Goal: Information Seeking & Learning: Learn about a topic

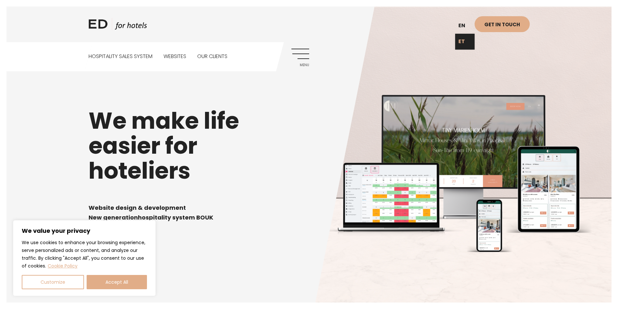
click at [464, 44] on link "ET" at bounding box center [464, 42] width 19 height 16
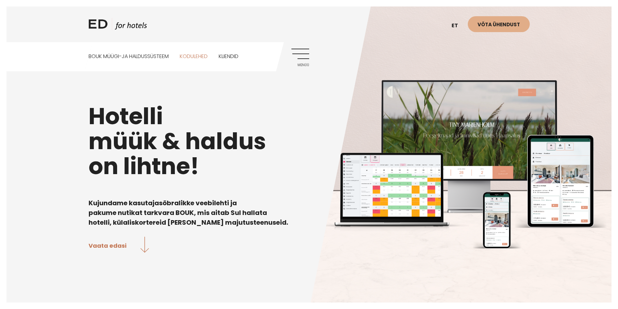
click at [202, 57] on link "Kodulehed" at bounding box center [194, 56] width 28 height 29
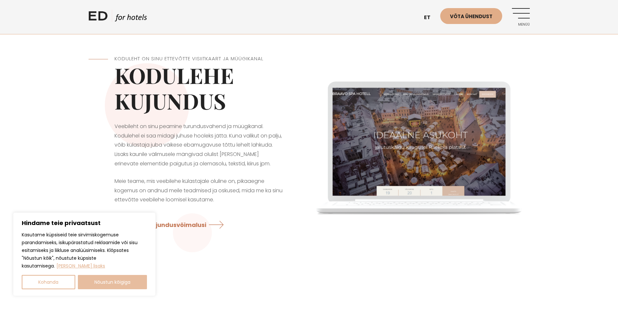
click at [146, 277] on button "Nõustun kõigiga" at bounding box center [112, 282] width 69 height 14
checkbox input "true"
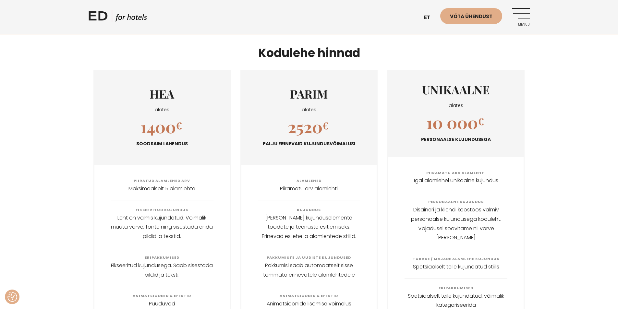
scroll to position [705, 0]
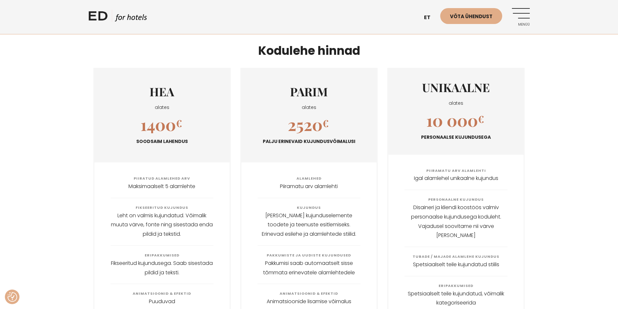
click at [610, 103] on div "HEA alates 1400 € Soodsaim lahendus Piiratud alamlehed arv Maksimaalselt 5 alam…" at bounding box center [309, 301] width 618 height 476
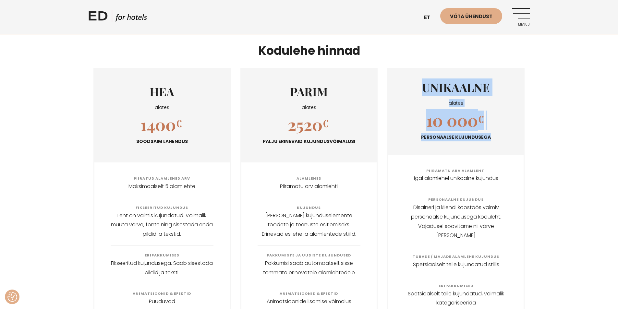
drag, startPoint x: 531, startPoint y: 140, endPoint x: 413, endPoint y: 81, distance: 132.2
click at [413, 81] on div "HEA alates 1400 € Soodsaim lahendus Piiratud alamlehed arv Maksimaalselt 5 alam…" at bounding box center [309, 301] width 454 height 476
click at [540, 94] on div "HEA alates 1400 € Soodsaim lahendus Piiratud alamlehed arv Maksimaalselt 5 alam…" at bounding box center [309, 301] width 618 height 476
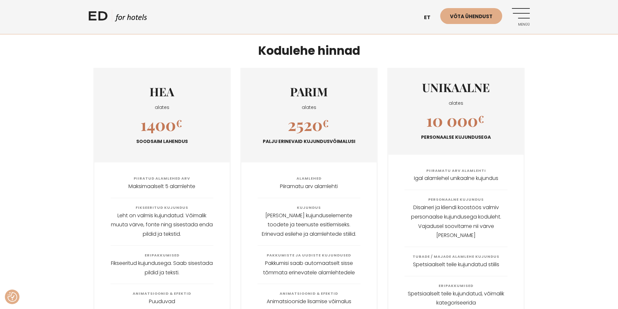
click at [336, 113] on div "PARIM alates 2520 € Palju erinevaid kujundusvõimalusi" at bounding box center [308, 116] width 135 height 94
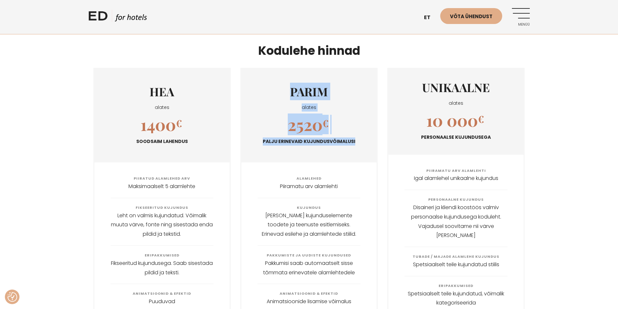
drag, startPoint x: 280, startPoint y: 85, endPoint x: 355, endPoint y: 139, distance: 92.2
click at [355, 139] on div "PARIM alates 2520 € Palju erinevaid kujundusvõimalusi" at bounding box center [308, 116] width 135 height 94
click at [330, 127] on div "2520 € Palju erinevaid kujundusvõimalusi" at bounding box center [308, 132] width 135 height 34
drag, startPoint x: 360, startPoint y: 141, endPoint x: 181, endPoint y: 94, distance: 184.4
click at [268, 94] on div "PARIM alates 2520 € Palju erinevaid kujundusvõimalusi" at bounding box center [308, 116] width 135 height 94
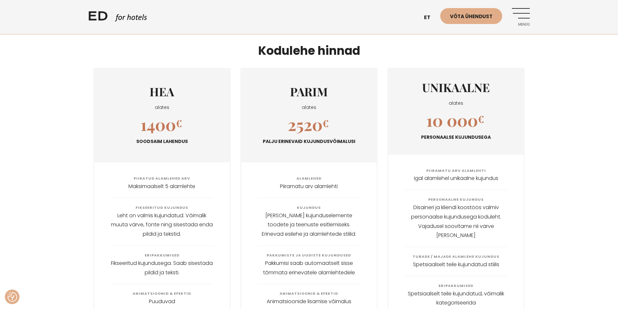
click at [95, 90] on h3 "HEA" at bounding box center [161, 92] width 135 height 18
drag, startPoint x: 126, startPoint y: 90, endPoint x: 201, endPoint y: 141, distance: 90.8
click at [201, 141] on div "HEA alates 1400 € Soodsaim lahendus" at bounding box center [161, 116] width 135 height 94
click at [550, 91] on div "HEA alates 1400 € Soodsaim lahendus Piiratud alamlehed arv Maksimaalselt 5 alam…" at bounding box center [309, 301] width 618 height 476
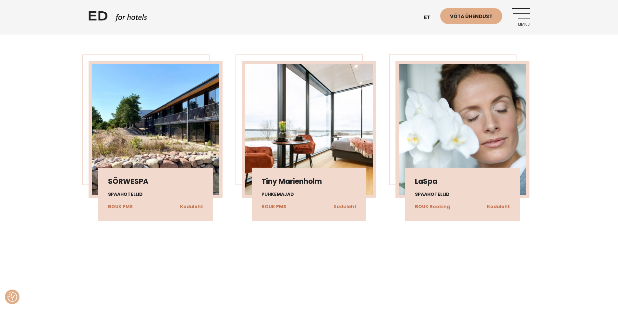
scroll to position [1159, 0]
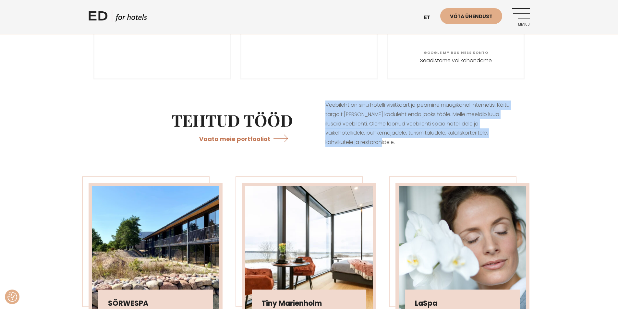
drag, startPoint x: 416, startPoint y: 140, endPoint x: 316, endPoint y: 92, distance: 110.4
click at [316, 92] on div "Veebileht on sinu hotelli visiitkaart ja peamine müügikanal internetis. Käitu t…" at bounding box center [419, 123] width 221 height 79
click at [532, 149] on div "Tehtud tööd Vaata meie portfooliot Veebileht on sinu hotelli visiitkaart ja pea…" at bounding box center [309, 123] width 454 height 79
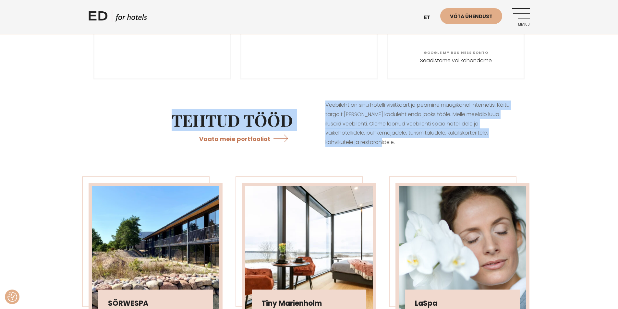
drag, startPoint x: 126, startPoint y: 98, endPoint x: 419, endPoint y: 137, distance: 295.8
click at [426, 140] on div "Tehtud tööd Vaata meie portfooliot Veebileht on sinu hotelli visiitkaart ja pea…" at bounding box center [309, 123] width 441 height 79
click at [382, 119] on p "Veebileht on sinu hotelli visiitkaart ja peamine müügikanal internetis. Käitu t…" at bounding box center [419, 124] width 188 height 47
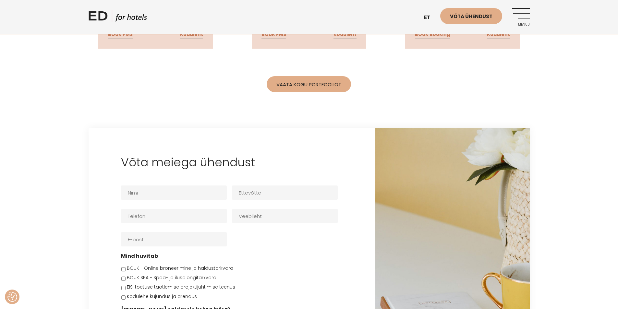
scroll to position [1296, 0]
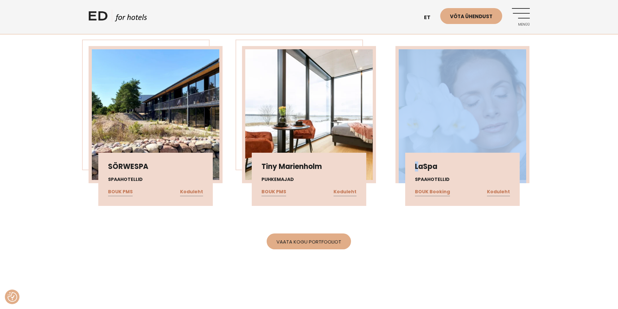
drag, startPoint x: 542, startPoint y: 188, endPoint x: 430, endPoint y: 152, distance: 117.9
click at [426, 151] on div "SÖRWESPA Spaahotellid BOUK PMS Koduleht Tiny Marienholm Puhkemajad BOUK PMS Kod…" at bounding box center [309, 126] width 618 height 199
click at [569, 169] on div "SÖRWESPA Spaahotellid BOUK PMS Koduleht Tiny Marienholm Puhkemajad BOUK PMS Kod…" at bounding box center [309, 126] width 618 height 199
click at [602, 201] on div "SÖRWESPA Spaahotellid BOUK PMS Koduleht Tiny Marienholm Puhkemajad BOUK PMS Kod…" at bounding box center [309, 126] width 618 height 199
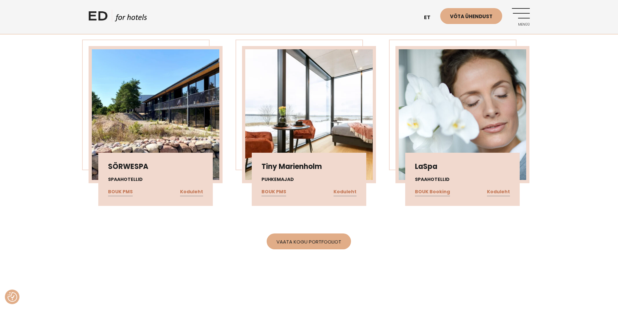
drag, startPoint x: 80, startPoint y: 14, endPoint x: 153, endPoint y: 11, distance: 73.1
click at [152, 11] on header "ED HOTELS et EN Võta ühendust Menüü" at bounding box center [309, 17] width 618 height 34
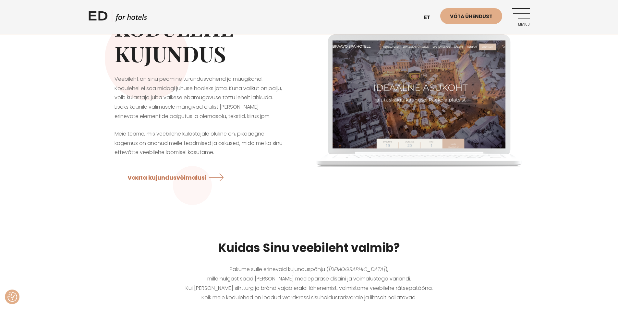
scroll to position [0, 0]
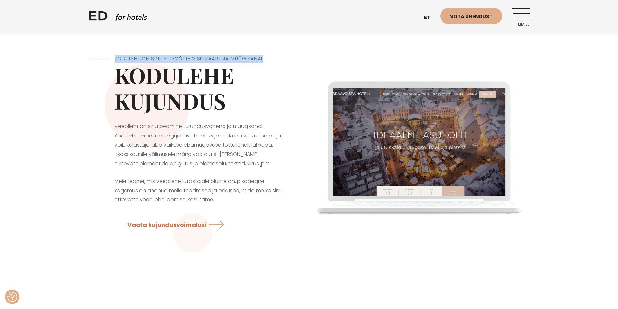
drag, startPoint x: 300, startPoint y: 56, endPoint x: 107, endPoint y: 56, distance: 192.7
click at [107, 56] on div "Koduleht on Sinu ettevõtte visiitkaart ja müügikanal Kodulehe kujundus Veebileh…" at bounding box center [199, 146] width 221 height 214
click at [136, 57] on h5 "Koduleht on Sinu ettevõtte visiitkaart ja müügikanal" at bounding box center [199, 58] width 169 height 7
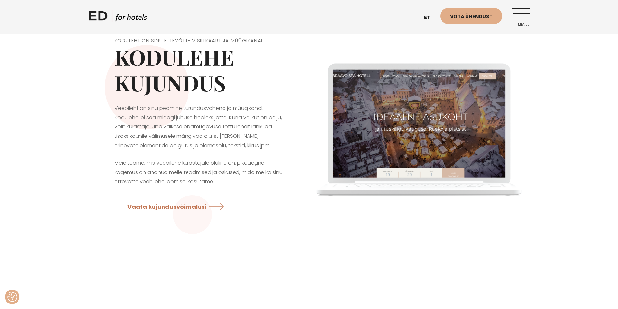
scroll to position [32, 0]
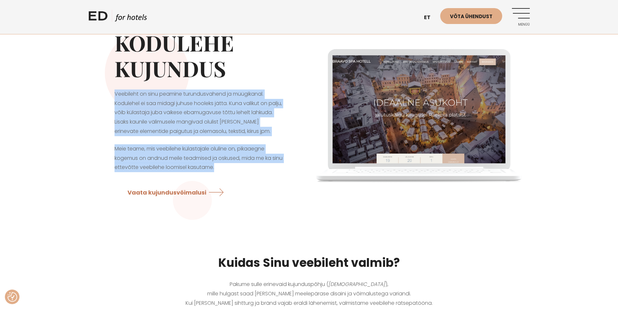
drag, startPoint x: 237, startPoint y: 168, endPoint x: 99, endPoint y: 84, distance: 161.5
click at [99, 84] on div "Koduleht on Sinu ettevõtte visiitkaart ja müügikanal Kodulehe kujundus Veebileh…" at bounding box center [199, 113] width 221 height 214
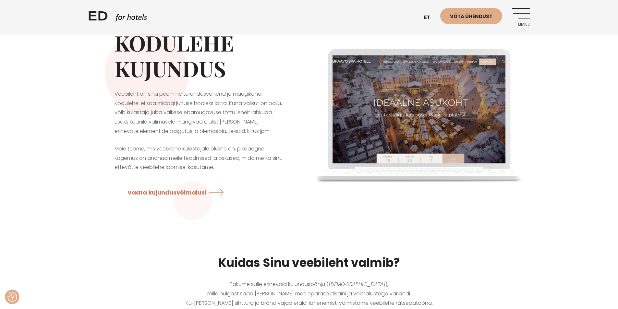
drag, startPoint x: 82, startPoint y: 96, endPoint x: 88, endPoint y: 98, distance: 6.1
click at [82, 97] on div at bounding box center [309, 113] width 454 height 214
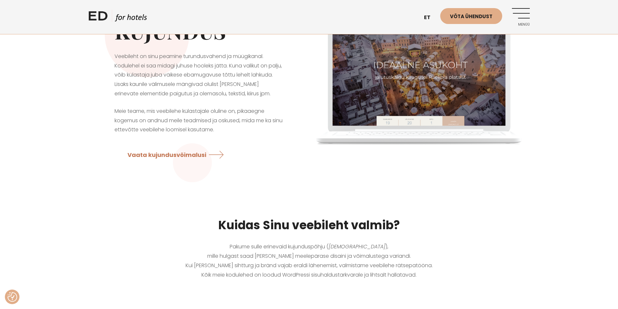
scroll to position [130, 0]
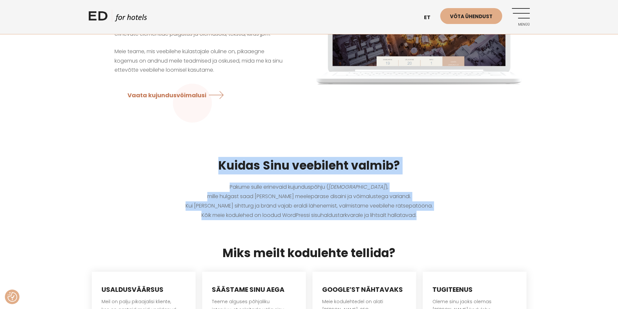
drag, startPoint x: 283, startPoint y: 188, endPoint x: 457, endPoint y: 227, distance: 178.4
click at [437, 218] on p "Pakume sulle erinevaid kujunduspõhju ( templiite ), mille hulgast saad [PERSON_…" at bounding box center [309, 201] width 441 height 37
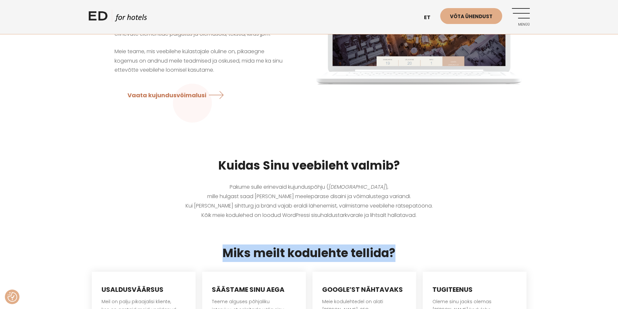
drag, startPoint x: 402, startPoint y: 250, endPoint x: 198, endPoint y: 245, distance: 203.5
click at [199, 245] on h3 "Miks meilt kodulehte tellida?" at bounding box center [309, 254] width 441 height 18
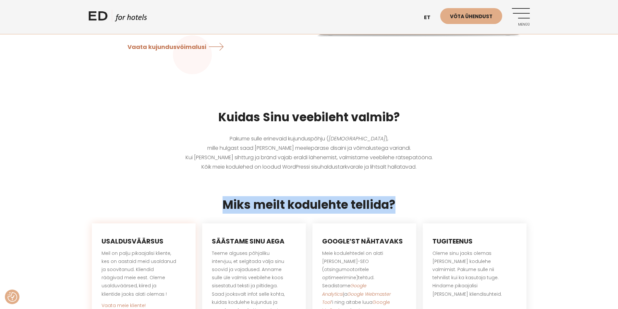
scroll to position [260, 0]
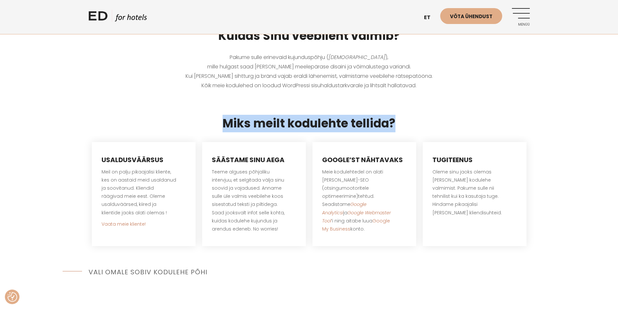
click at [533, 172] on div "Usaldusväärsus Meil on palju pikaajalisi kliente, kes on aastaid meid usaldanud…" at bounding box center [309, 194] width 454 height 117
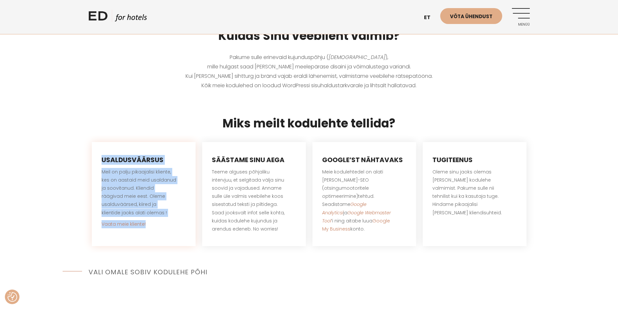
drag, startPoint x: 88, startPoint y: 157, endPoint x: 121, endPoint y: 214, distance: 65.6
click at [154, 225] on div "Usaldusväärsus Meil on palju pikaajalisi kliente, kes on aastaid meid usaldanud…" at bounding box center [309, 194] width 454 height 117
click at [26, 157] on div "Usaldusväärsus Meil on palju pikaajalisi kliente, kes on aastaid meid usaldanud…" at bounding box center [309, 194] width 618 height 117
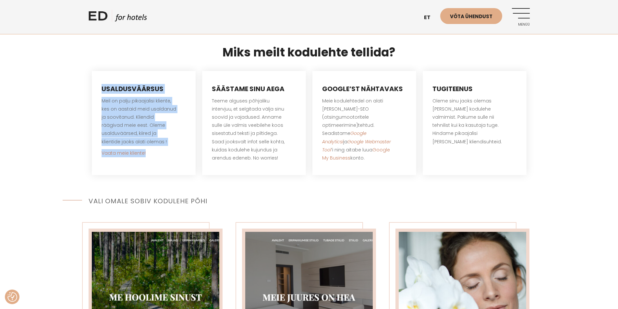
scroll to position [389, 0]
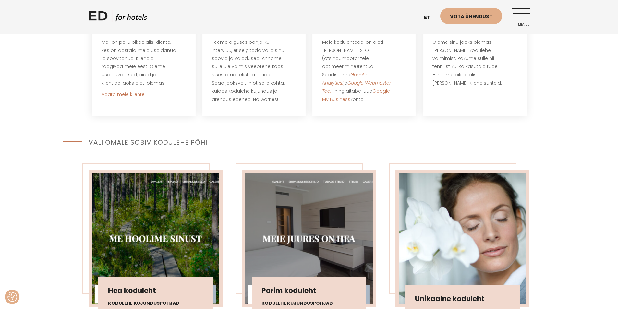
click at [33, 140] on div "Vali omale sobiv kodulehe põhi" at bounding box center [309, 139] width 618 height 21
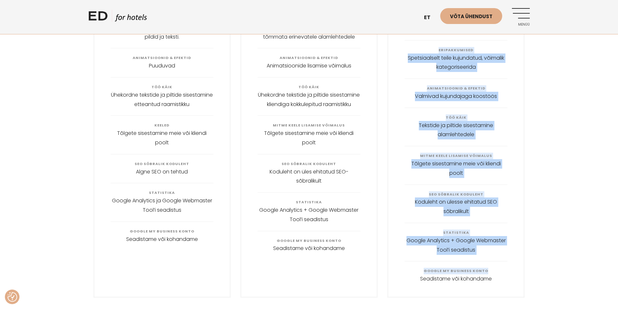
scroll to position [941, 0]
drag, startPoint x: 427, startPoint y: 95, endPoint x: 507, endPoint y: 273, distance: 194.1
click at [507, 273] on ul "Piiramatu arv alamlehti Igal alamlehel unikaalne kujundus Personaalne Kujundus …" at bounding box center [456, 107] width 103 height 365
click at [495, 273] on li "Google My Business konto Seadistame või kohandame" at bounding box center [456, 275] width 103 height 29
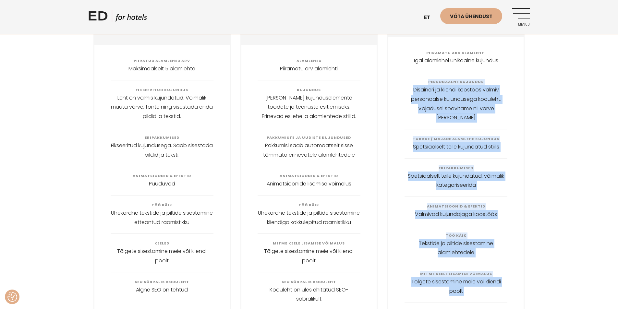
scroll to position [811, 0]
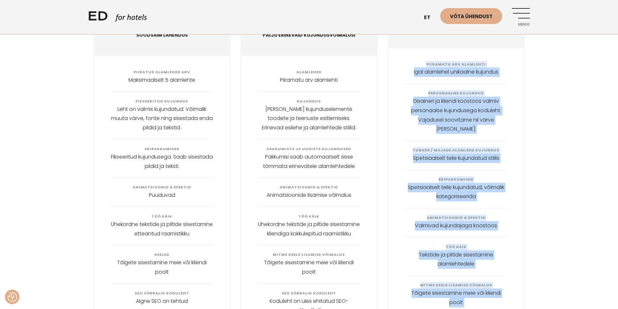
drag, startPoint x: 505, startPoint y: 270, endPoint x: 408, endPoint y: 62, distance: 228.9
click at [408, 64] on ul "Piiramatu arv alamlehti Igal alamlehel unikaalne kujundus Personaalne Kujundus …" at bounding box center [456, 237] width 103 height 365
click at [538, 71] on div "HEA alates 1400 € Soodsaim lahendus Piiratud alamlehed arv Maksimaalselt 5 alam…" at bounding box center [309, 195] width 618 height 476
